Goal: Information Seeking & Learning: Learn about a topic

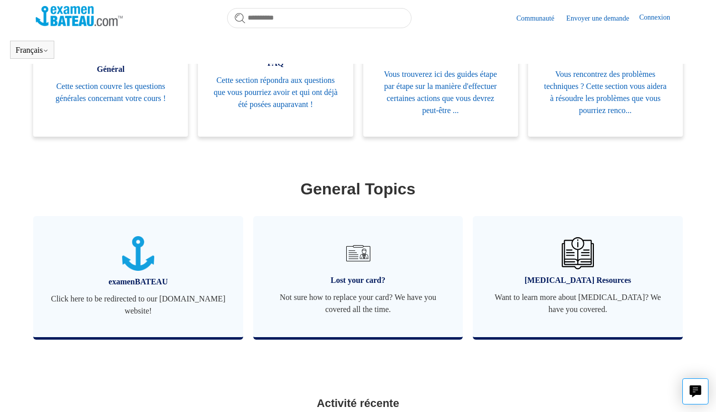
scroll to position [242, 0]
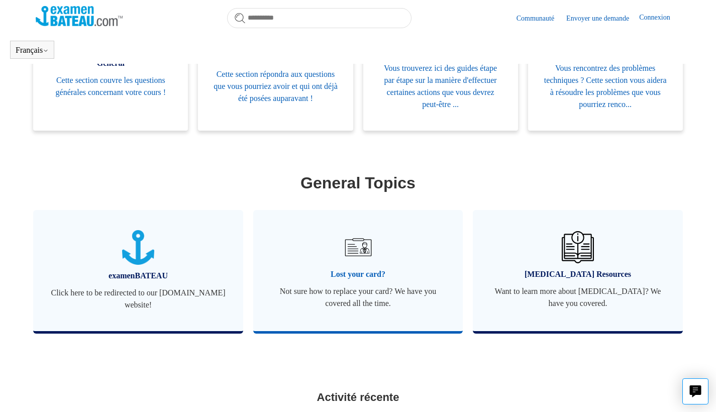
click at [361, 258] on img at bounding box center [357, 246] width 35 height 35
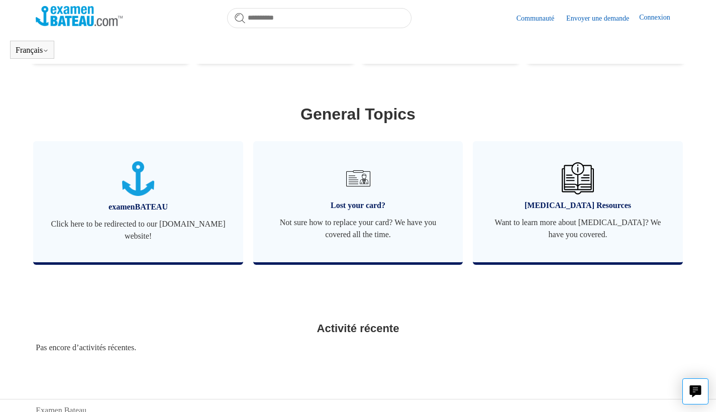
scroll to position [334, 0]
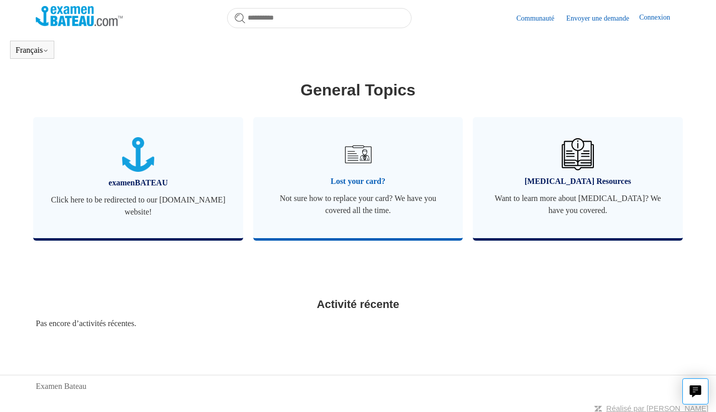
click at [336, 215] on span "Not sure how to replace your card? We have you covered all the time." at bounding box center [358, 204] width 180 height 24
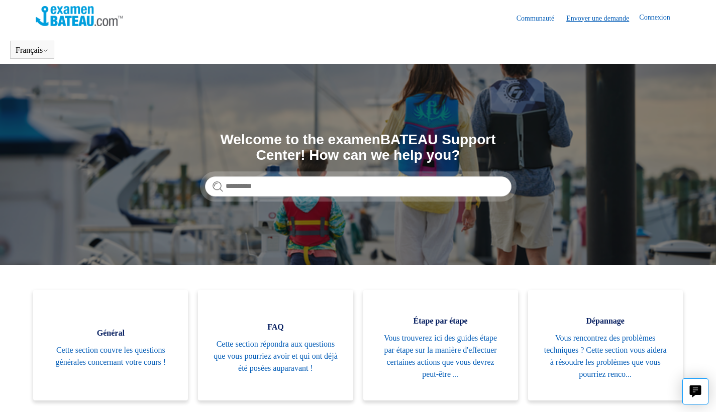
click at [591, 17] on link "Envoyer une demande" at bounding box center [602, 18] width 73 height 11
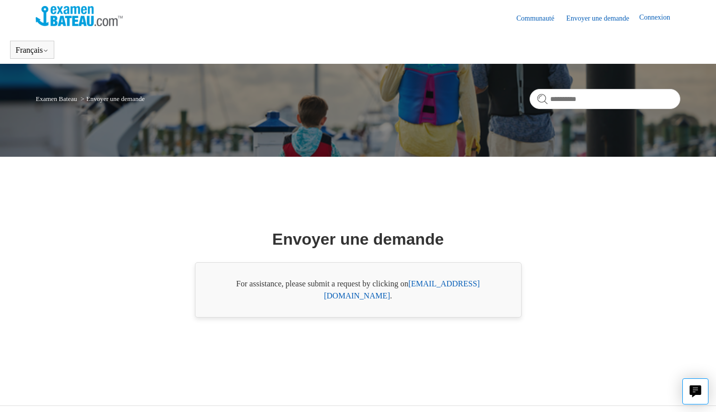
click at [64, 19] on img at bounding box center [79, 16] width 87 height 20
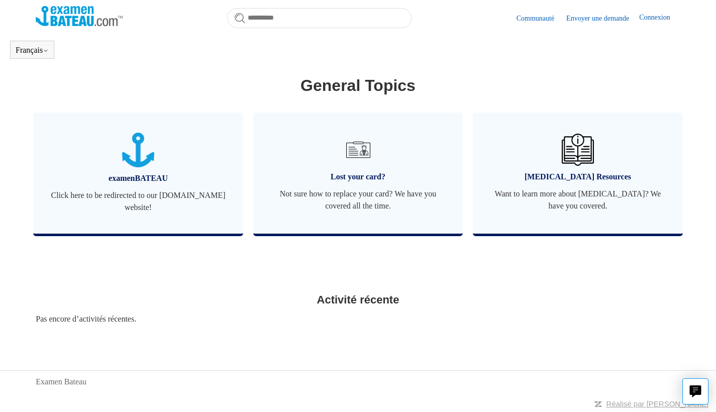
scroll to position [339, 0]
click at [93, 377] on div "Examen Bateau" at bounding box center [358, 382] width 644 height 12
click at [87, 314] on div "Pas encore d’activités récentes." at bounding box center [358, 319] width 644 height 12
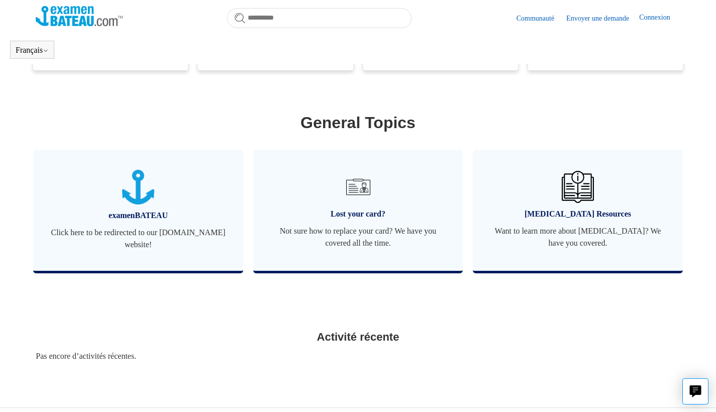
scroll to position [298, 0]
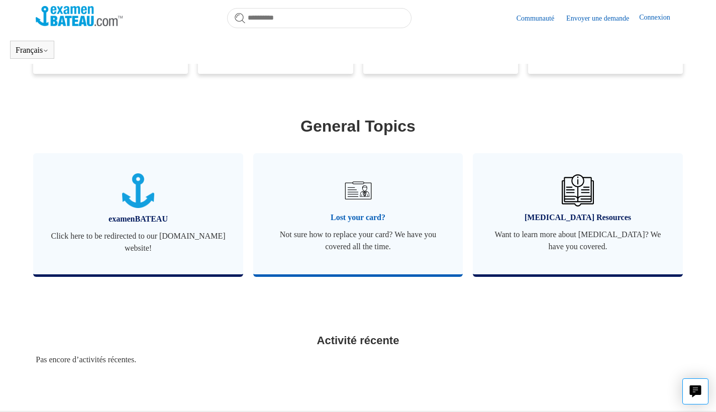
click at [342, 240] on span "Not sure how to replace your card? We have you covered all the time." at bounding box center [358, 240] width 180 height 24
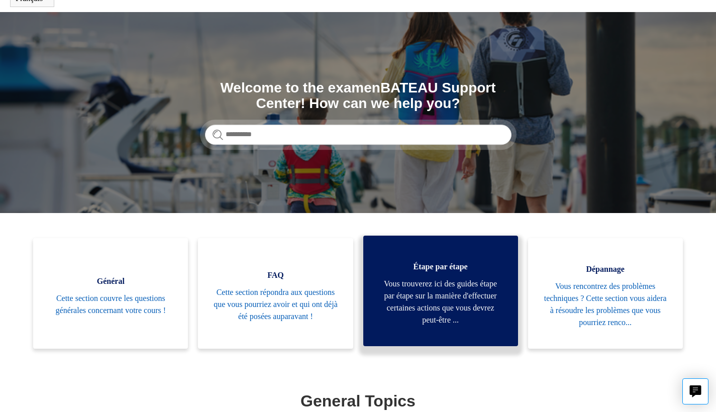
scroll to position [53, 0]
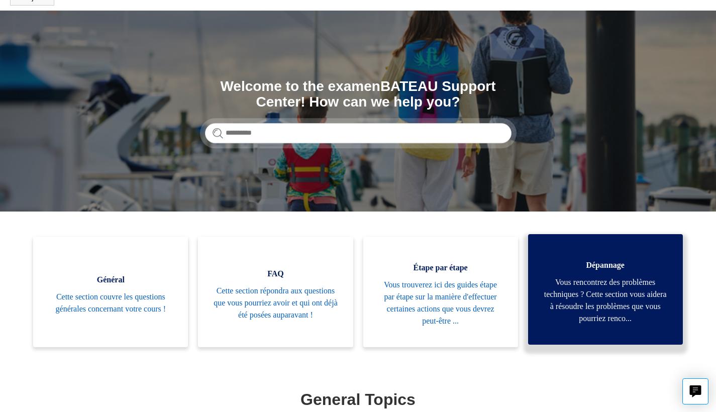
click at [627, 325] on link "Dépannage Vous rencontrez des problèmes techniques ? Cette section vous aidera …" at bounding box center [605, 289] width 155 height 110
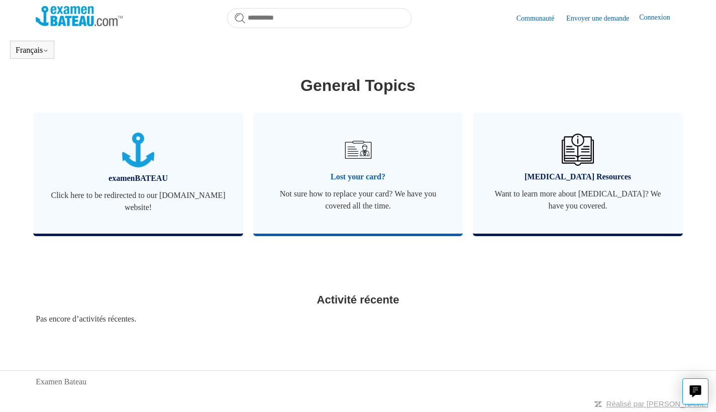
scroll to position [339, 0]
click at [355, 151] on img at bounding box center [357, 149] width 35 height 35
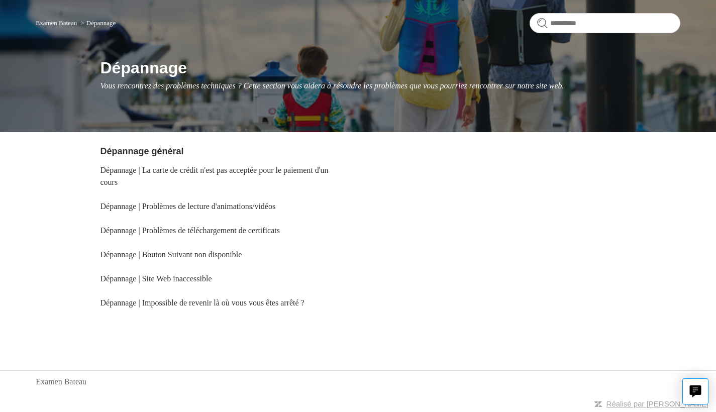
scroll to position [76, 0]
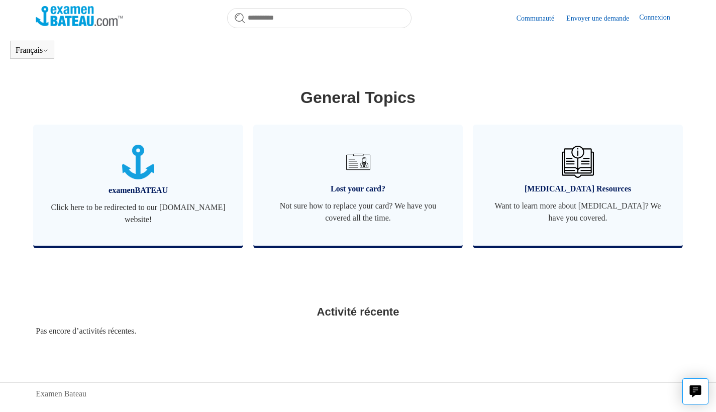
scroll to position [323, 0]
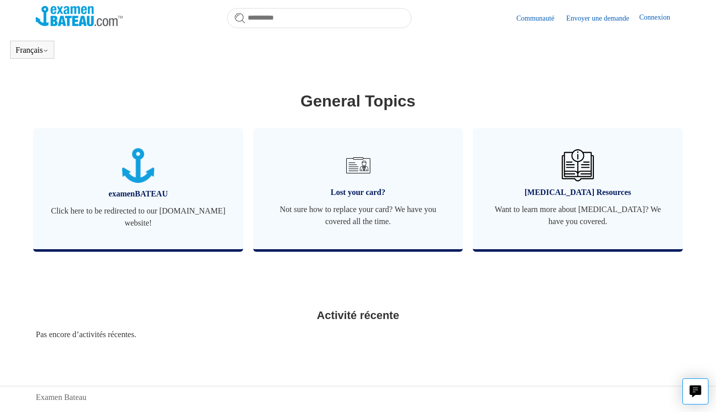
click at [375, 317] on h2 "Activité récente" at bounding box center [358, 315] width 644 height 17
